Goal: Task Accomplishment & Management: Manage account settings

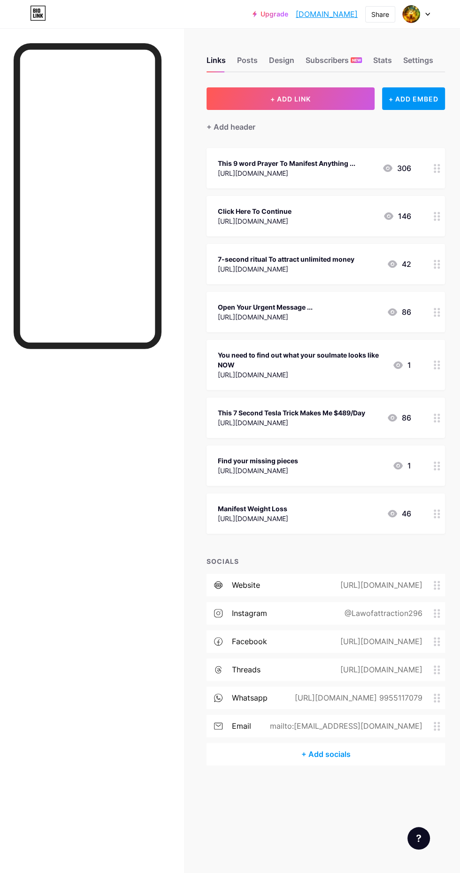
click at [339, 64] on div "Subscribers NEW" at bounding box center [334, 62] width 56 height 17
click at [282, 175] on div "[URL][DOMAIN_NAME]" at bounding box center [287, 173] width 138 height 10
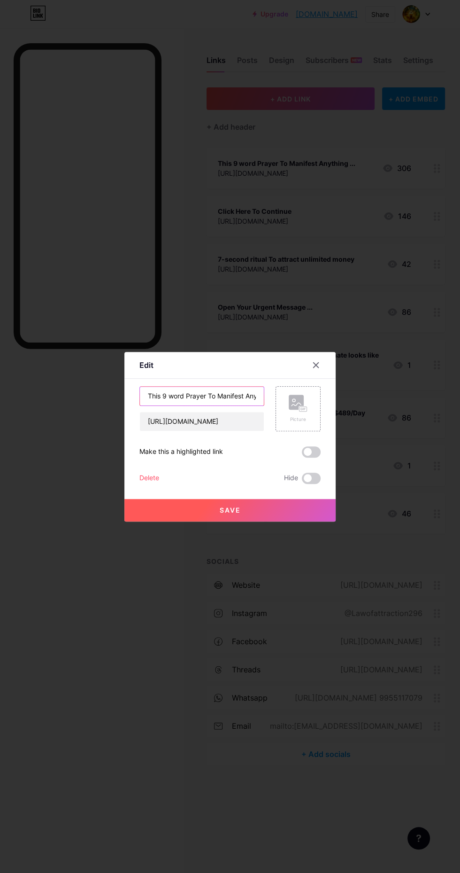
click at [243, 405] on input "This 9 word Prayer To Manifest Anything ..." at bounding box center [202, 395] width 124 height 19
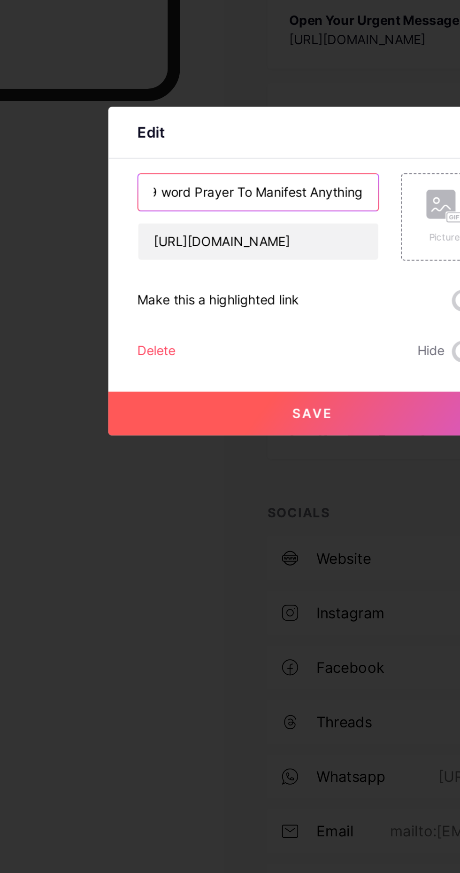
scroll to position [0, 17]
type input "This 9 word Prayer To Manifest Anything"
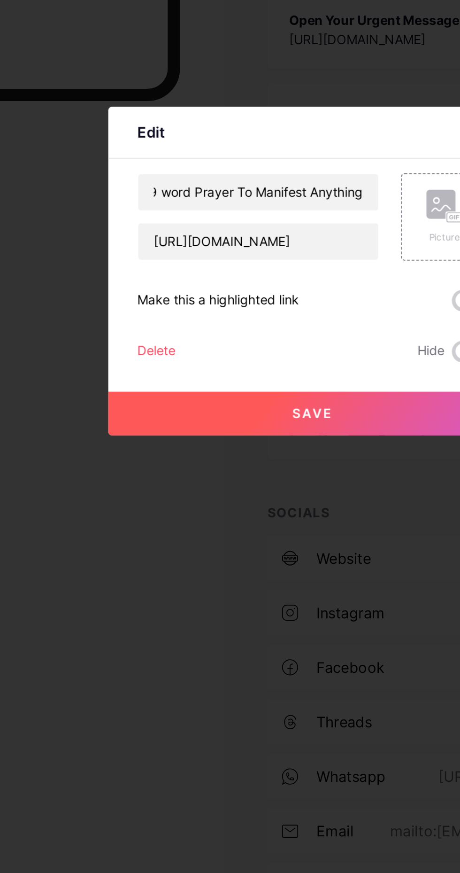
click at [242, 521] on button "Save" at bounding box center [229, 510] width 211 height 23
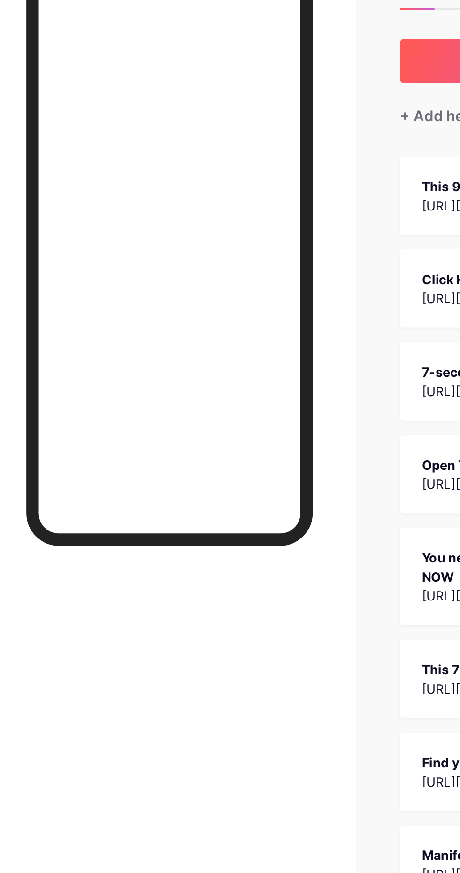
scroll to position [0, 0]
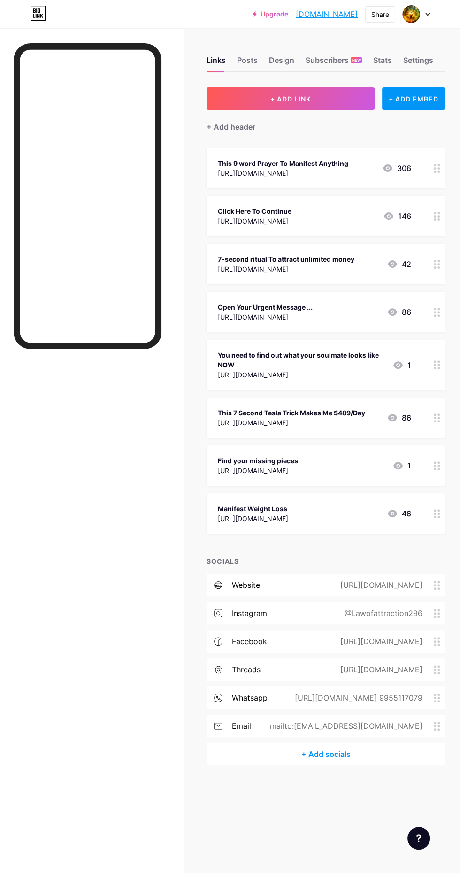
click at [339, 60] on div "Subscribers NEW" at bounding box center [334, 62] width 56 height 17
